Goal: Check status

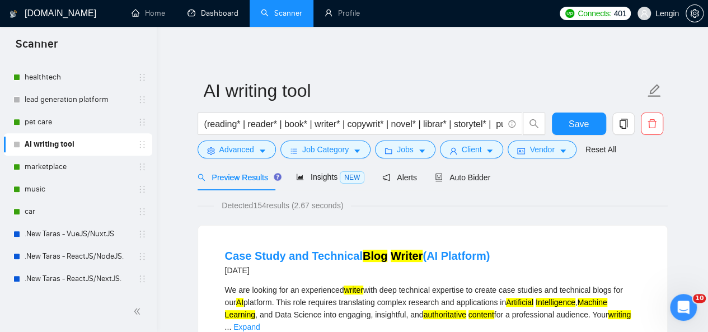
click at [199, 8] on link "Dashboard" at bounding box center [212, 13] width 51 height 10
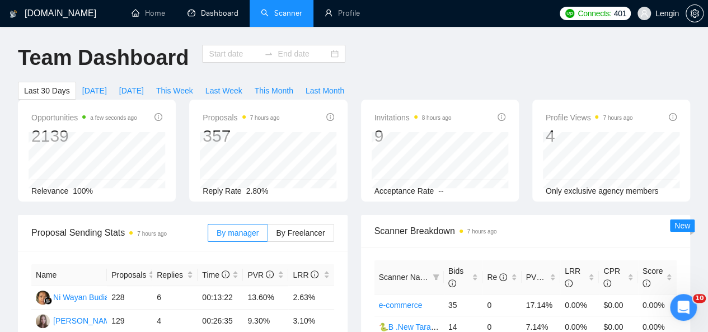
type input "[DATE]"
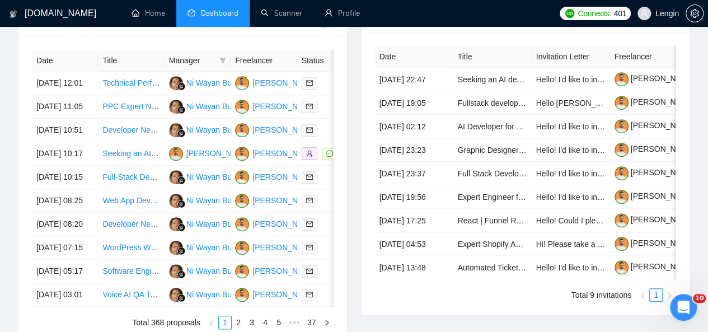
scroll to position [460, 0]
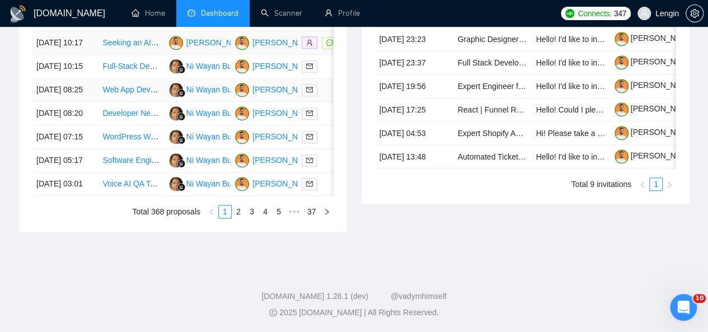
scroll to position [591, 0]
click at [239, 218] on link "2" at bounding box center [238, 211] width 12 height 12
click at [254, 218] on link "3" at bounding box center [252, 211] width 12 height 12
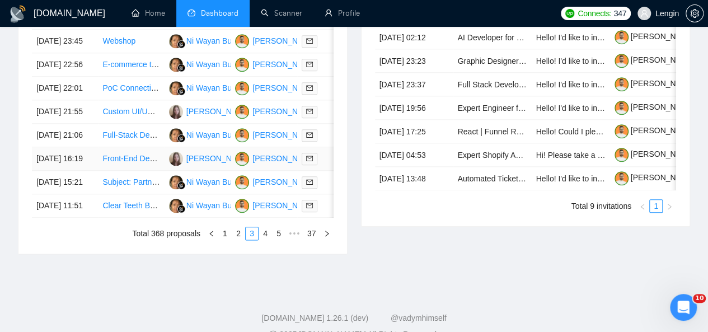
scroll to position [606, 0]
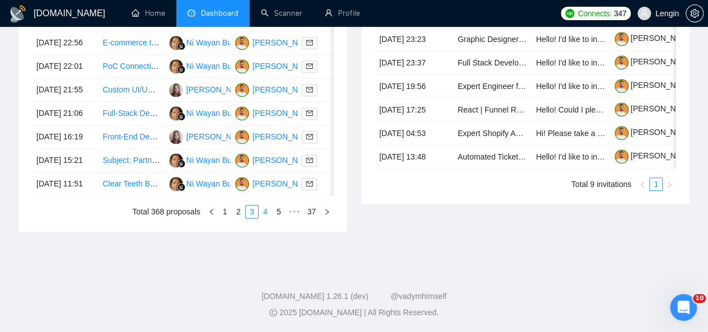
click at [265, 218] on link "4" at bounding box center [265, 211] width 12 height 12
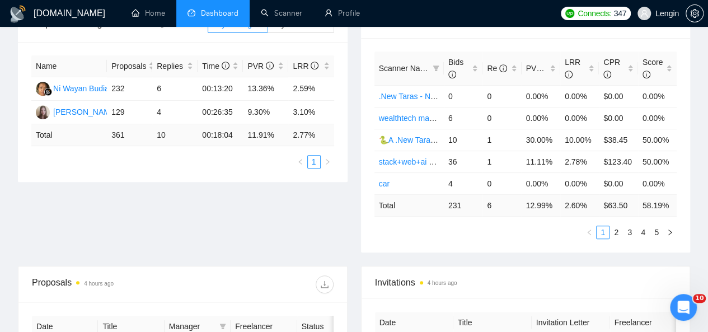
scroll to position [0, 0]
